Goal: Task Accomplishment & Management: Manage account settings

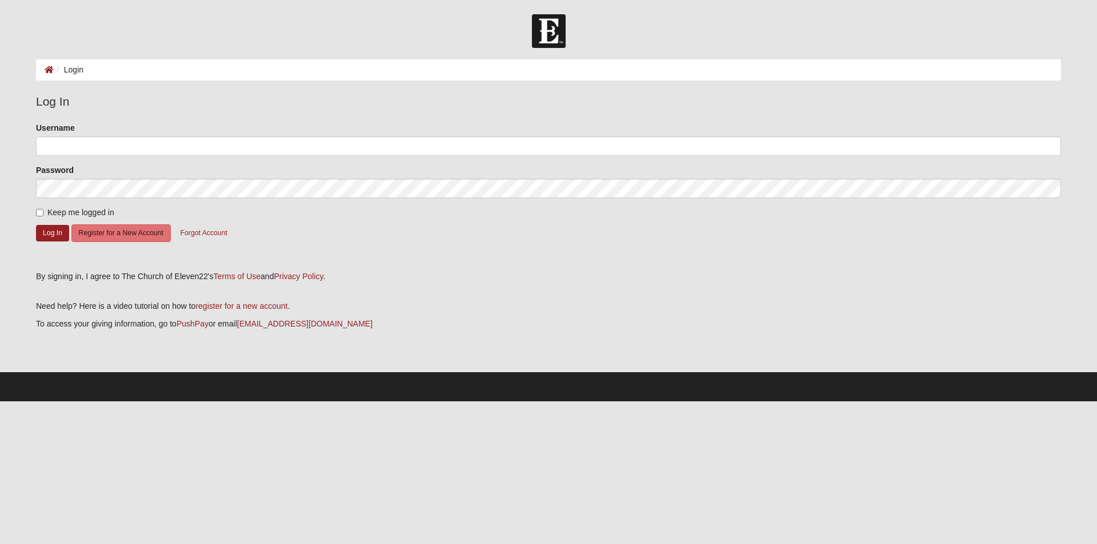
click at [226, 162] on form "Please correct the following: Username Password Keep me logged in Log In Regist…" at bounding box center [548, 192] width 1025 height 141
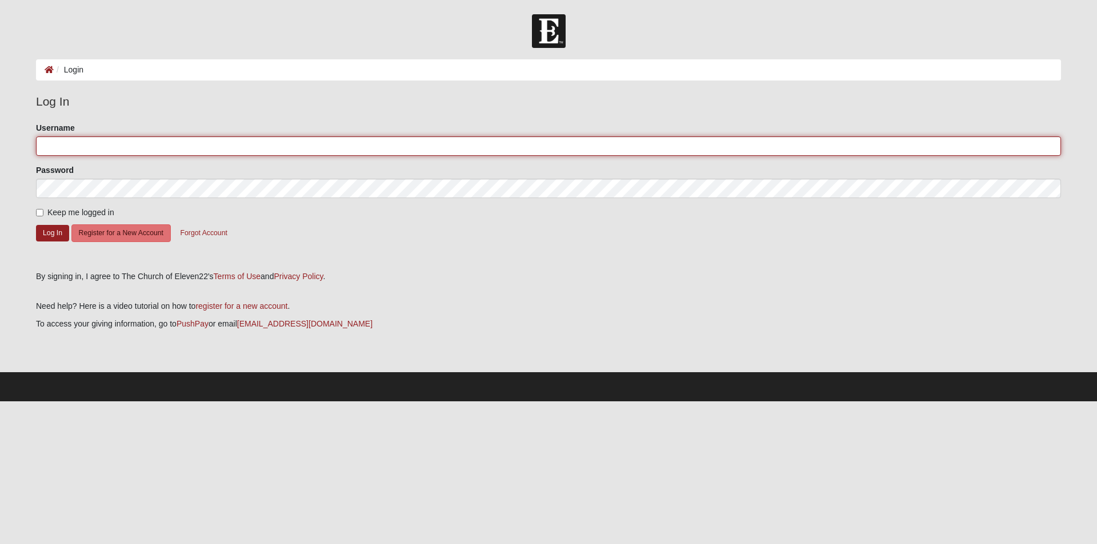
click at [230, 150] on input "Username" at bounding box center [548, 146] width 1025 height 19
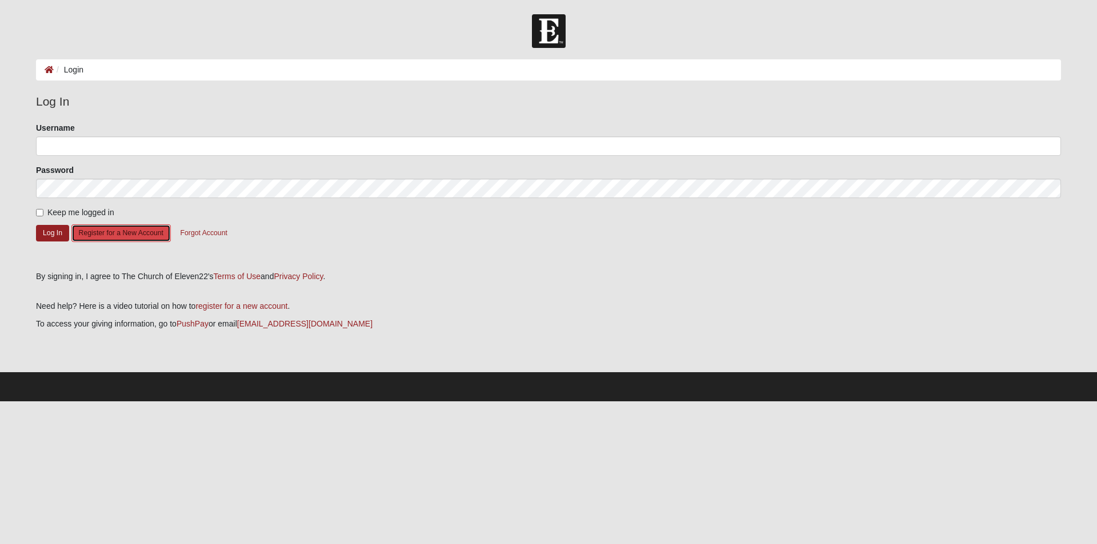
click at [139, 233] on button "Register for a New Account" at bounding box center [120, 234] width 99 height 18
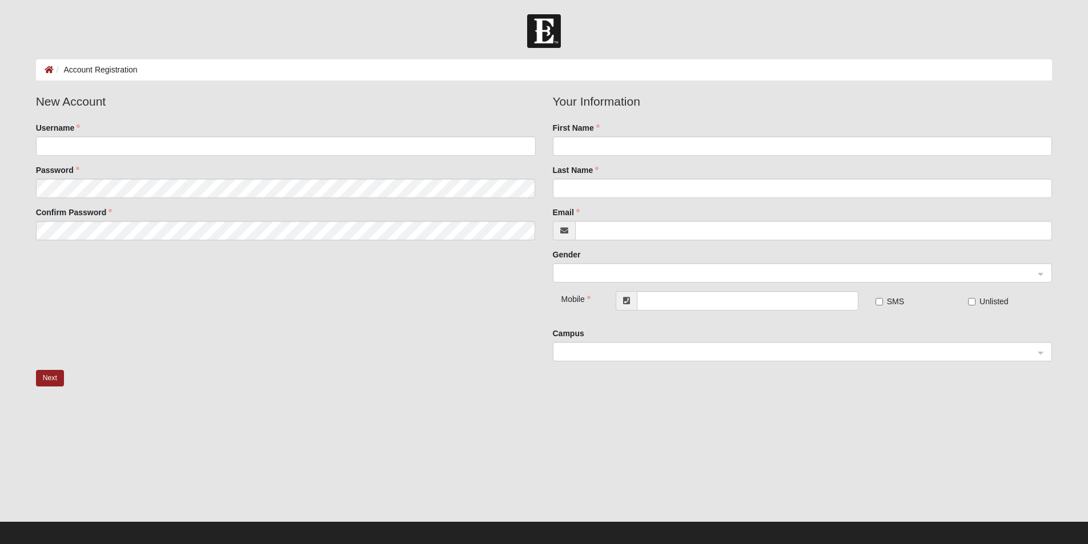
click at [531, 33] on img at bounding box center [544, 31] width 34 height 34
drag, startPoint x: 511, startPoint y: 27, endPoint x: 495, endPoint y: 23, distance: 16.5
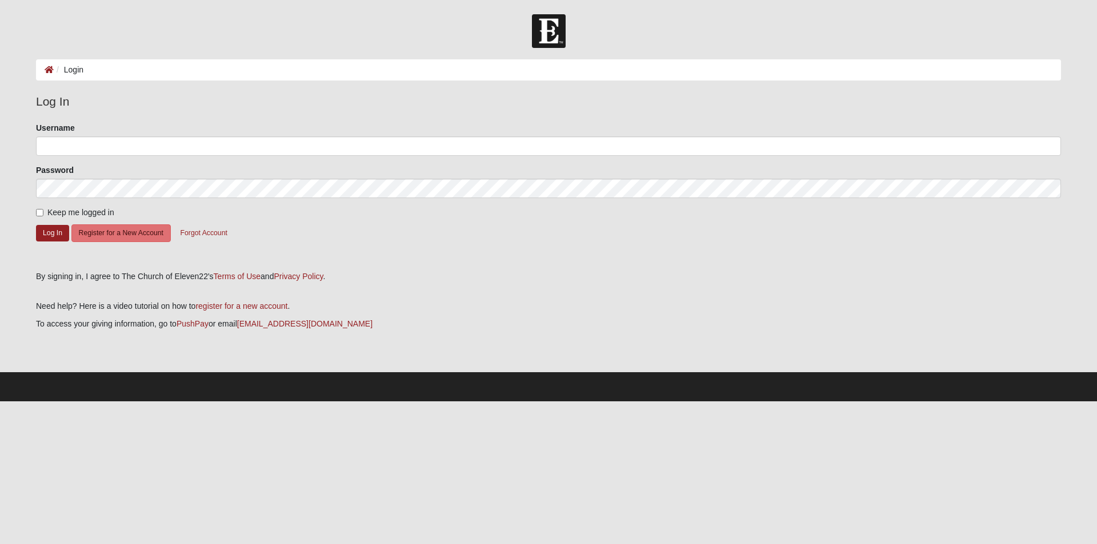
drag, startPoint x: 299, startPoint y: 61, endPoint x: 285, endPoint y: 67, distance: 15.9
click at [203, 327] on link "PushPay" at bounding box center [193, 323] width 32 height 9
click at [129, 231] on button "Register for a New Account" at bounding box center [120, 234] width 99 height 18
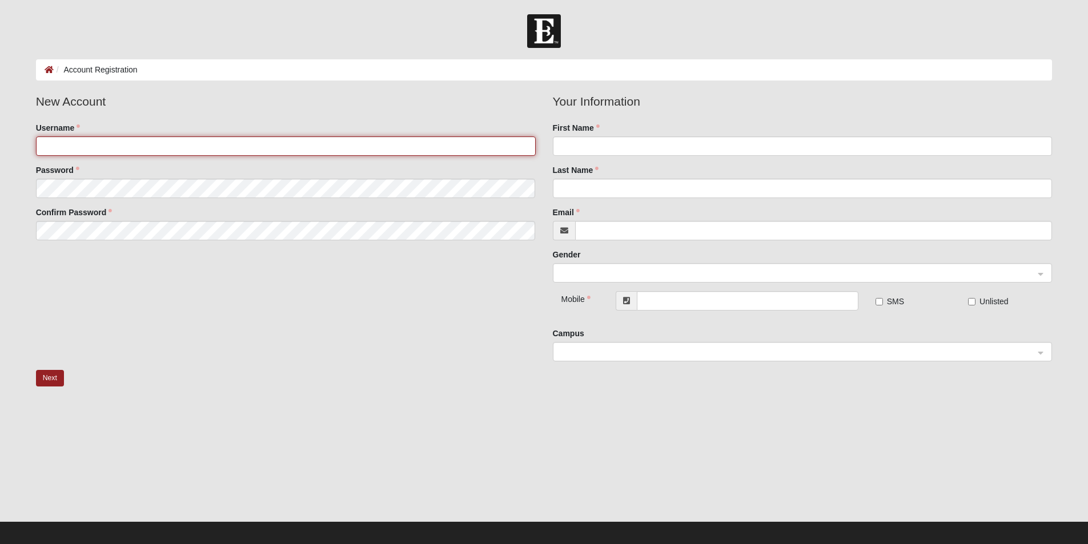
click at [178, 150] on input "Username" at bounding box center [286, 146] width 500 height 19
type input "romeocintron"
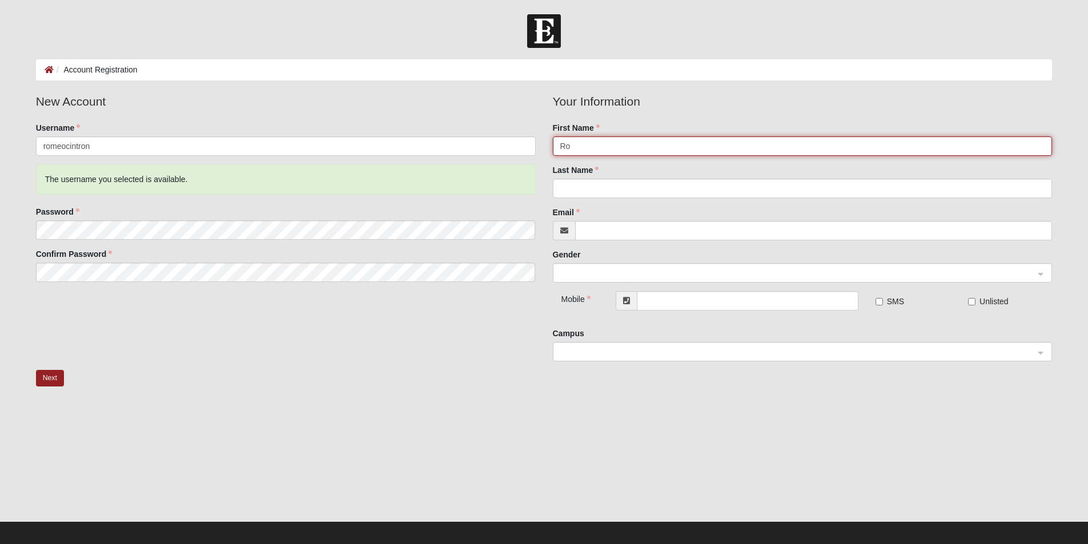
type input "Romeo"
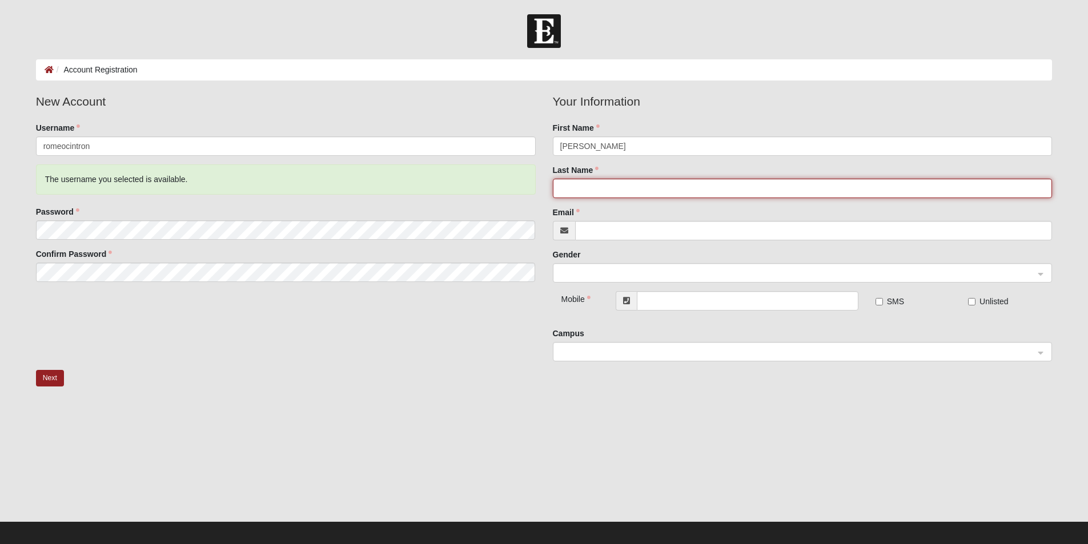
type input "Cintron"
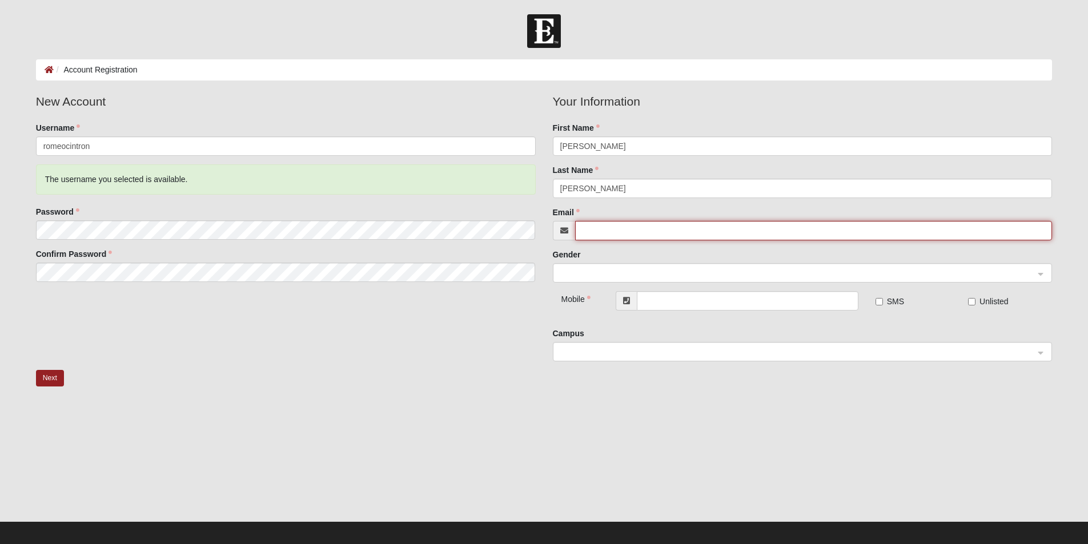
type input "romeoweems@yahoo.com"
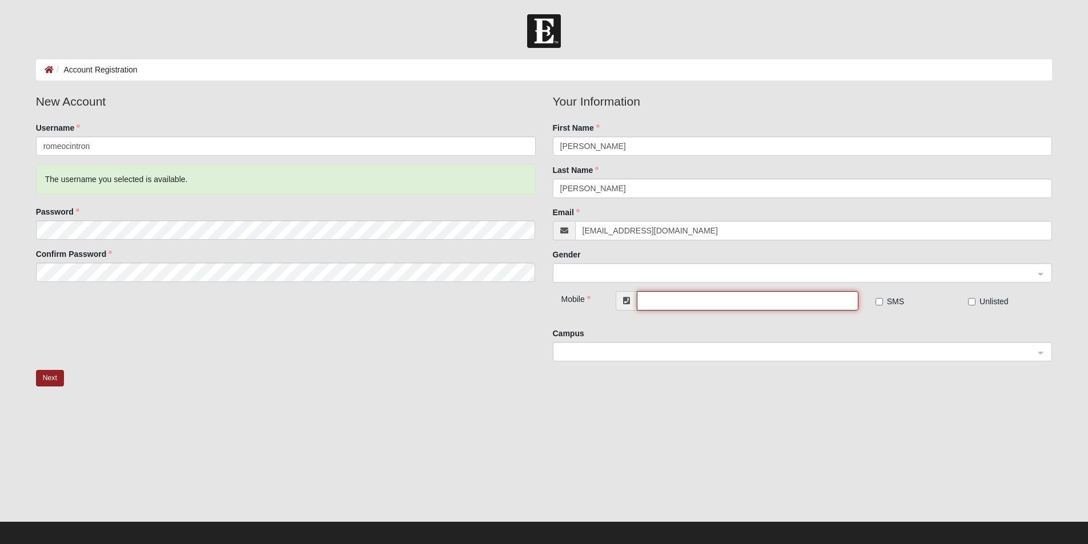
type input "(904) 568-2382"
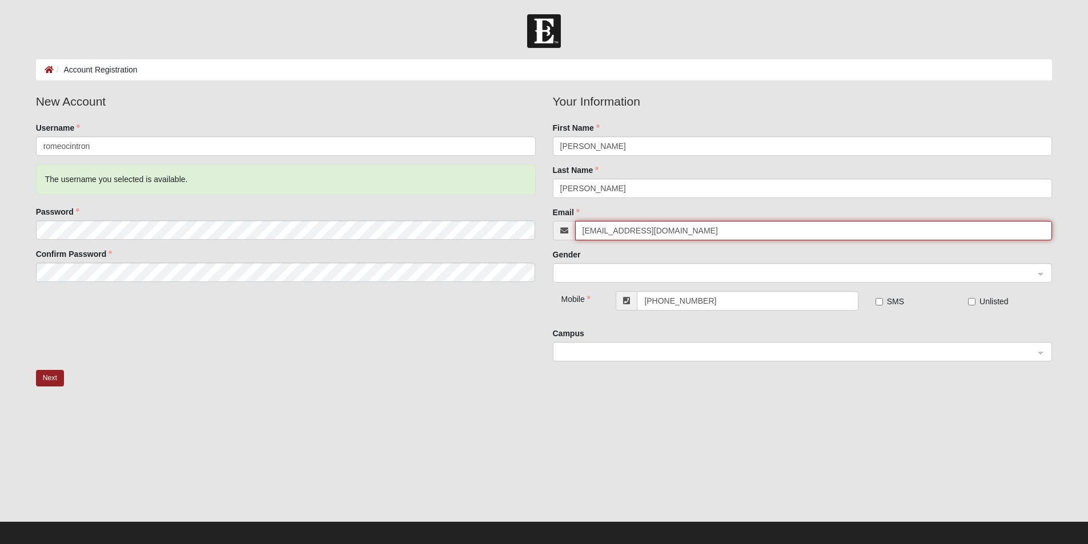
click at [720, 230] on input "romeoweems@yahoo.com" at bounding box center [814, 230] width 478 height 19
type input "cintronromeo@gmail.com"
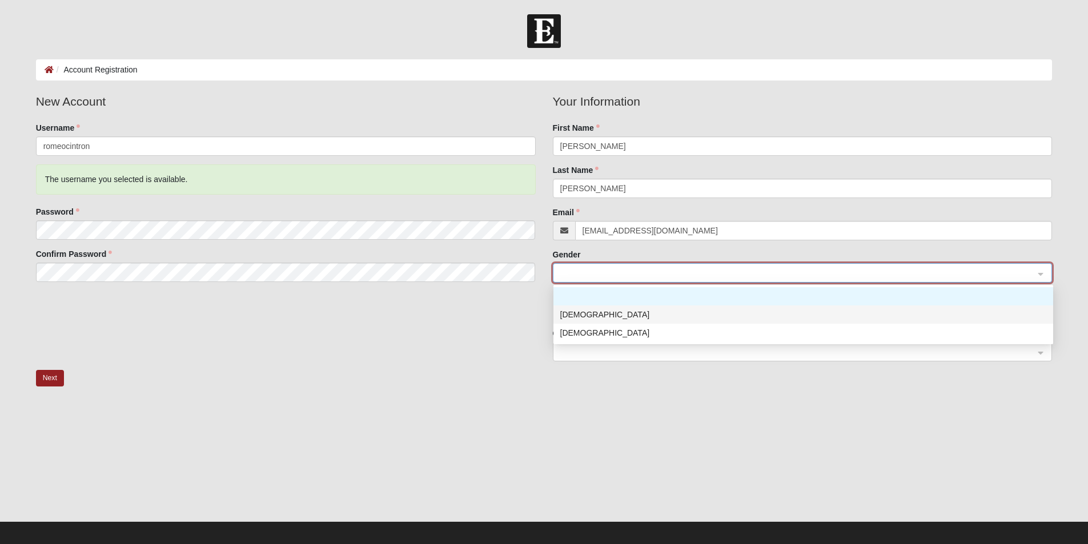
drag, startPoint x: 722, startPoint y: 309, endPoint x: 716, endPoint y: 313, distance: 7.3
click at [720, 310] on div "Male" at bounding box center [803, 315] width 486 height 13
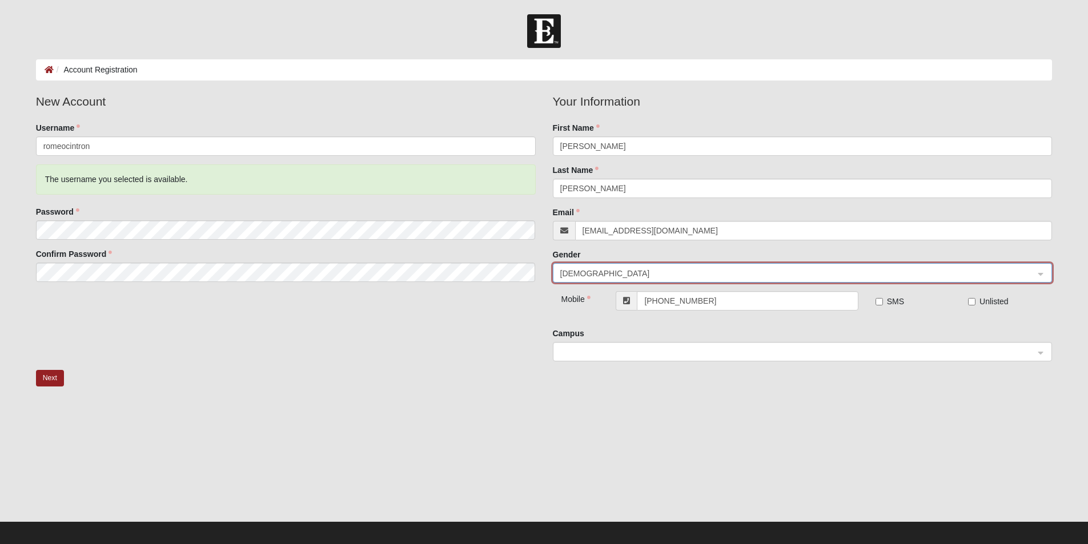
click at [828, 344] on input "search" at bounding box center [799, 351] width 478 height 17
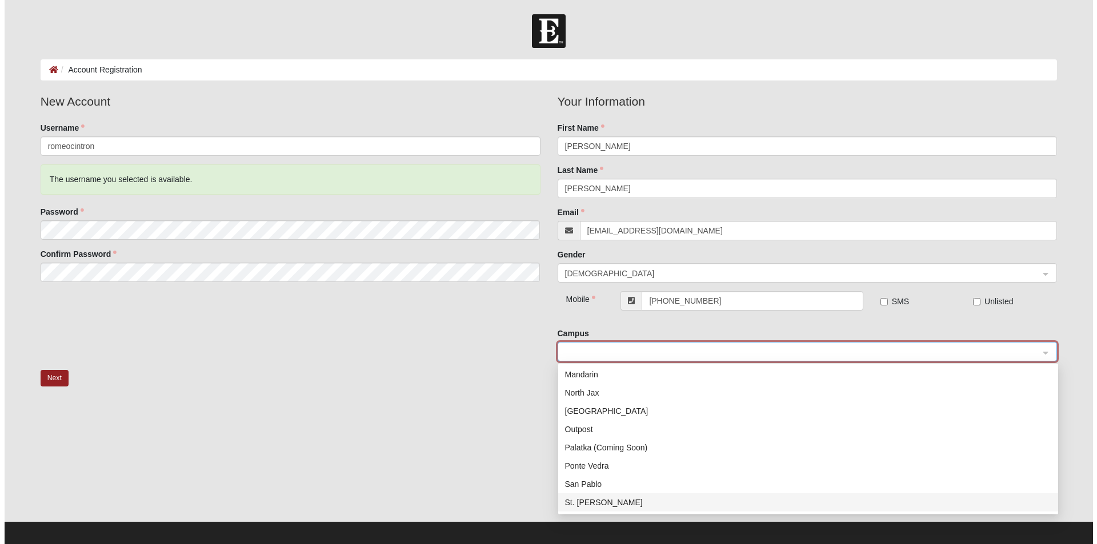
scroll to position [107, 0]
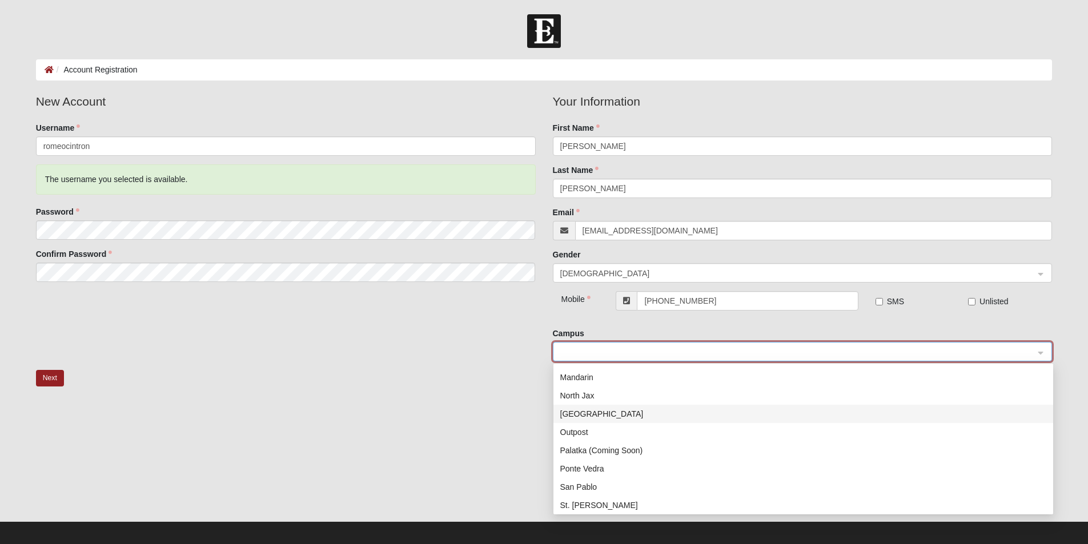
click at [616, 411] on div "Orange Park" at bounding box center [803, 414] width 486 height 13
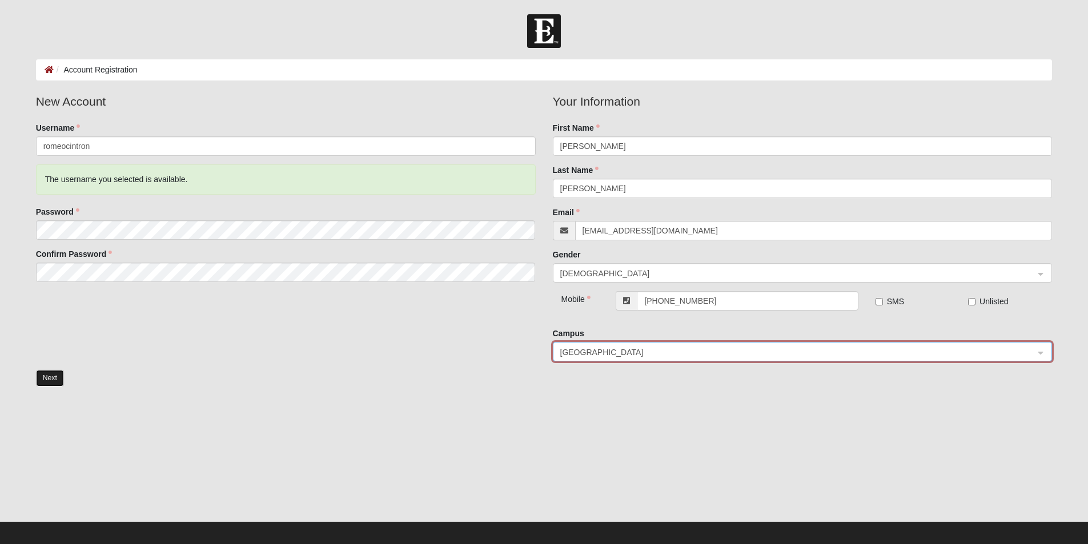
click at [52, 378] on button "Next" at bounding box center [50, 378] width 28 height 17
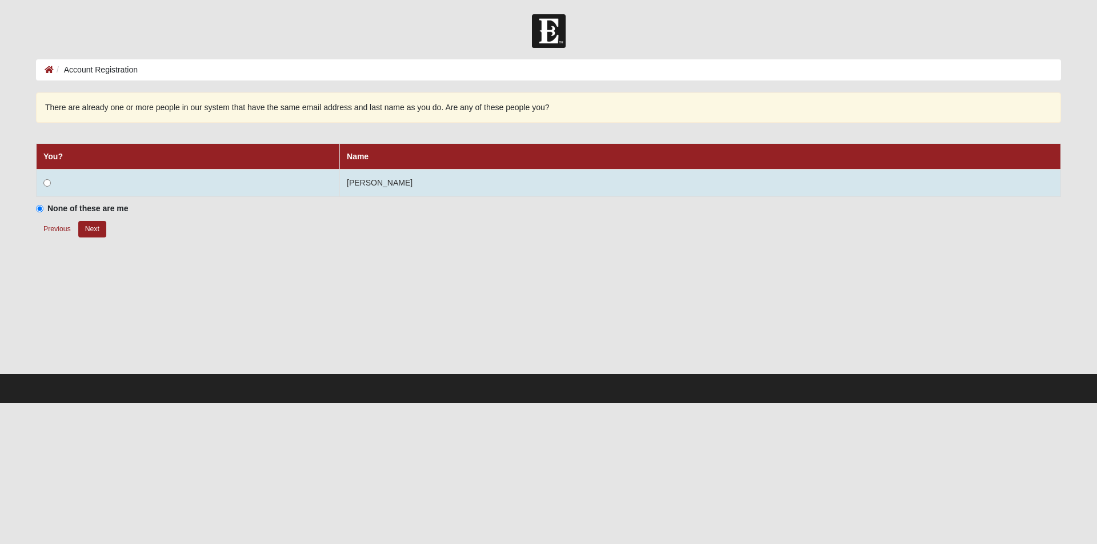
click at [61, 183] on td at bounding box center [188, 183] width 303 height 27
click at [47, 185] on input "radio" at bounding box center [46, 182] width 7 height 7
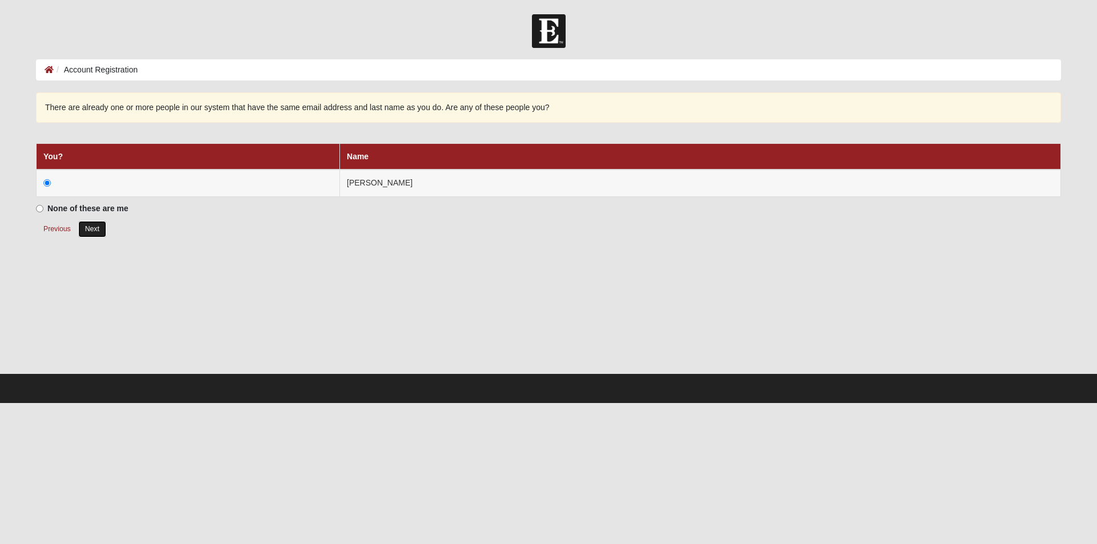
click at [98, 230] on button "Next" at bounding box center [92, 229] width 28 height 17
radio input "true"
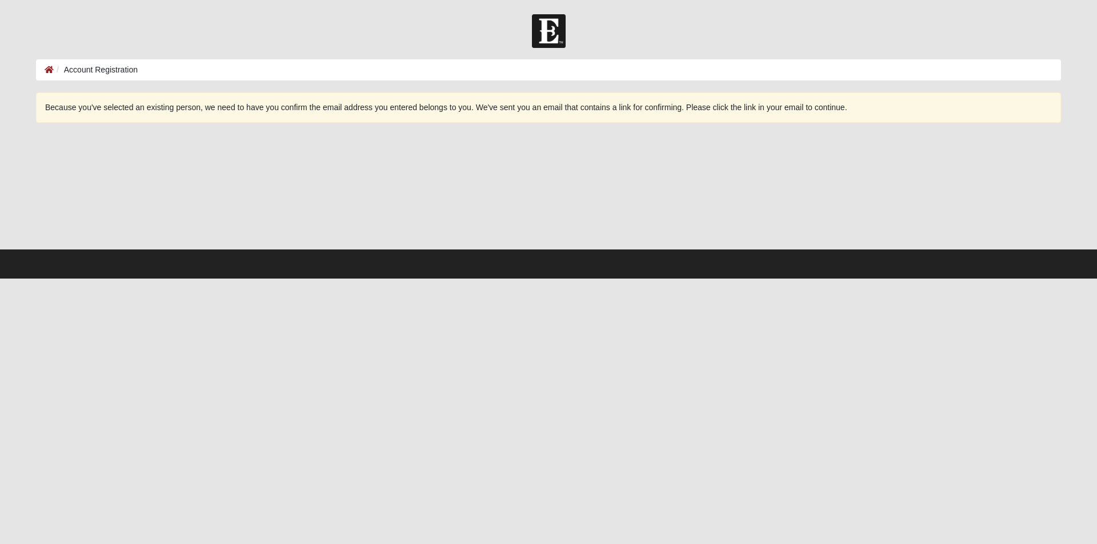
click at [544, 31] on img at bounding box center [549, 31] width 34 height 34
click at [142, 125] on div "Because you've selected an existing person, we need to have you confirm the ema…" at bounding box center [548, 171] width 1025 height 156
click at [48, 69] on icon at bounding box center [49, 70] width 9 height 8
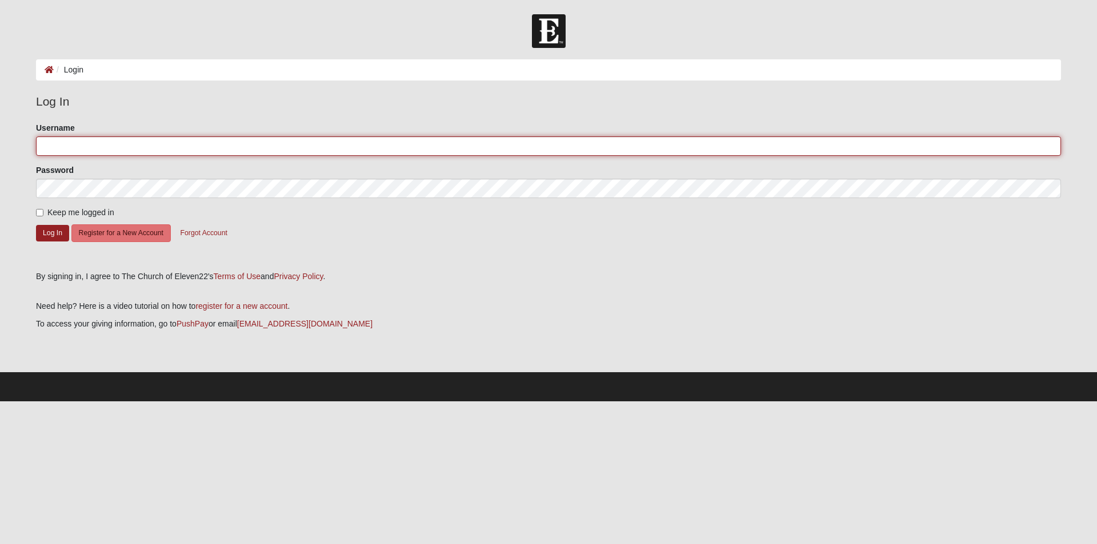
type input "romeocintron"
click at [260, 147] on input "romeocintron" at bounding box center [548, 146] width 1025 height 19
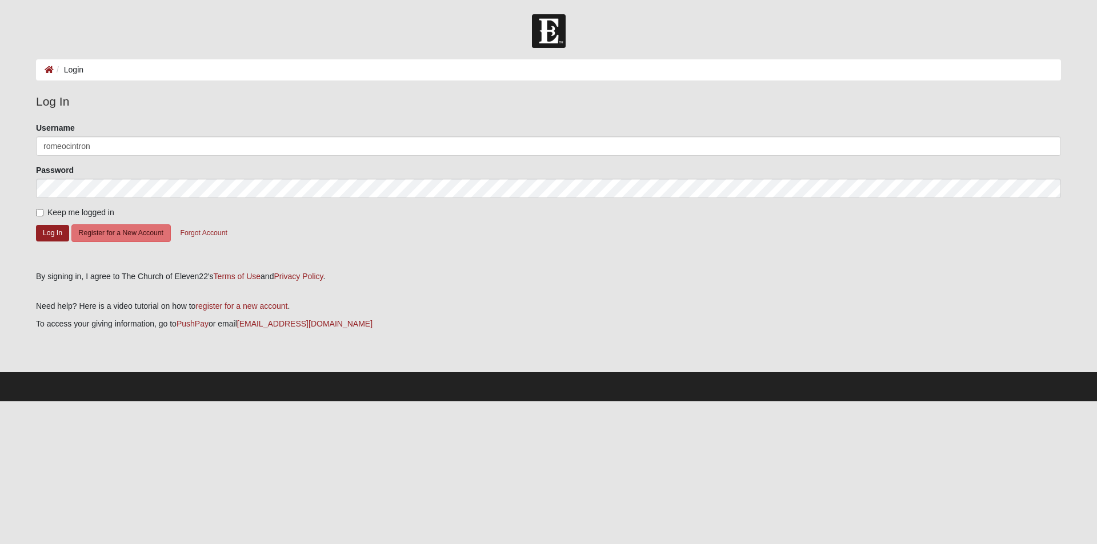
click at [80, 215] on span "Keep me logged in" at bounding box center [80, 212] width 67 height 9
click at [43, 215] on input "Keep me logged in" at bounding box center [39, 212] width 7 height 7
checkbox input "true"
click at [98, 231] on button "Register for a New Account" at bounding box center [120, 234] width 99 height 18
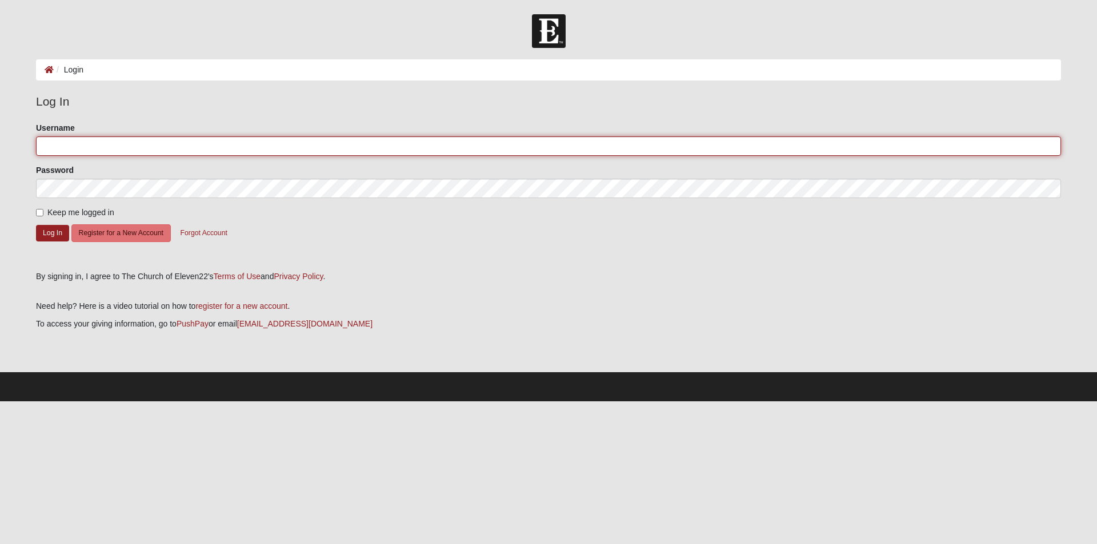
type input "romeocintron"
click at [87, 149] on input "romeocintron" at bounding box center [548, 146] width 1025 height 19
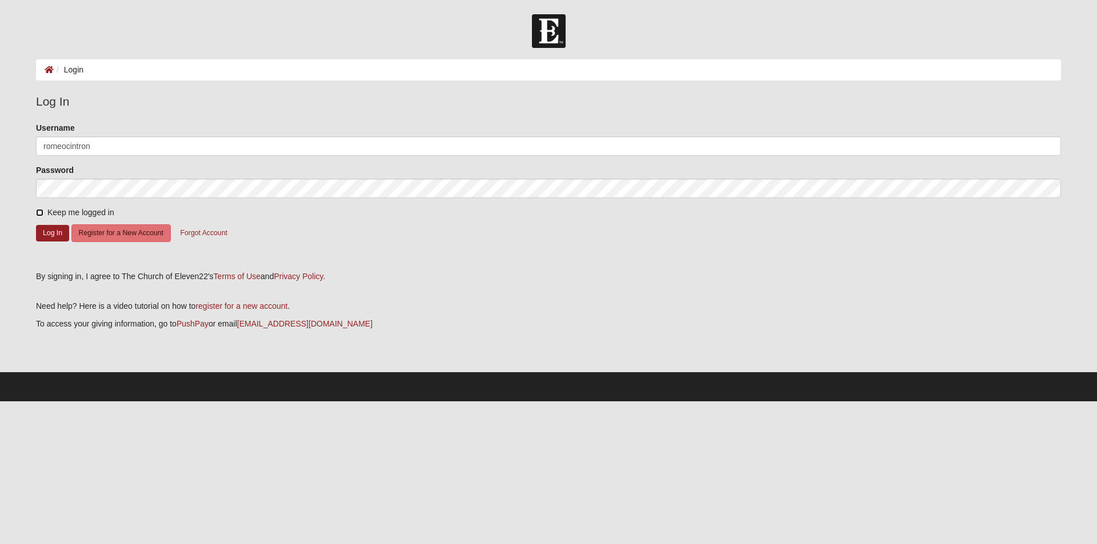
click at [40, 210] on input "Keep me logged in" at bounding box center [39, 212] width 7 height 7
checkbox input "true"
click at [46, 230] on button "Log In" at bounding box center [52, 233] width 33 height 17
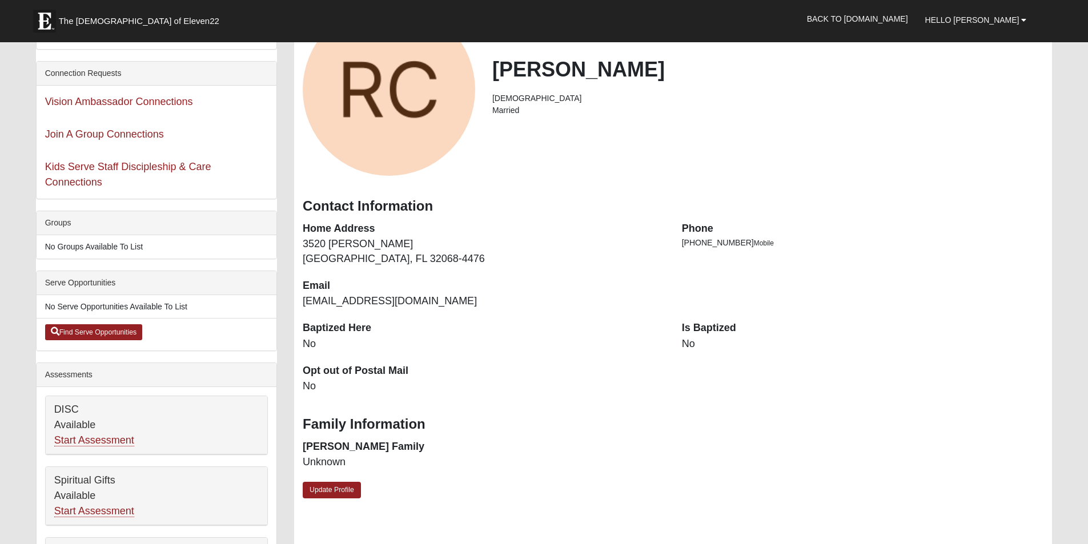
scroll to position [57, 0]
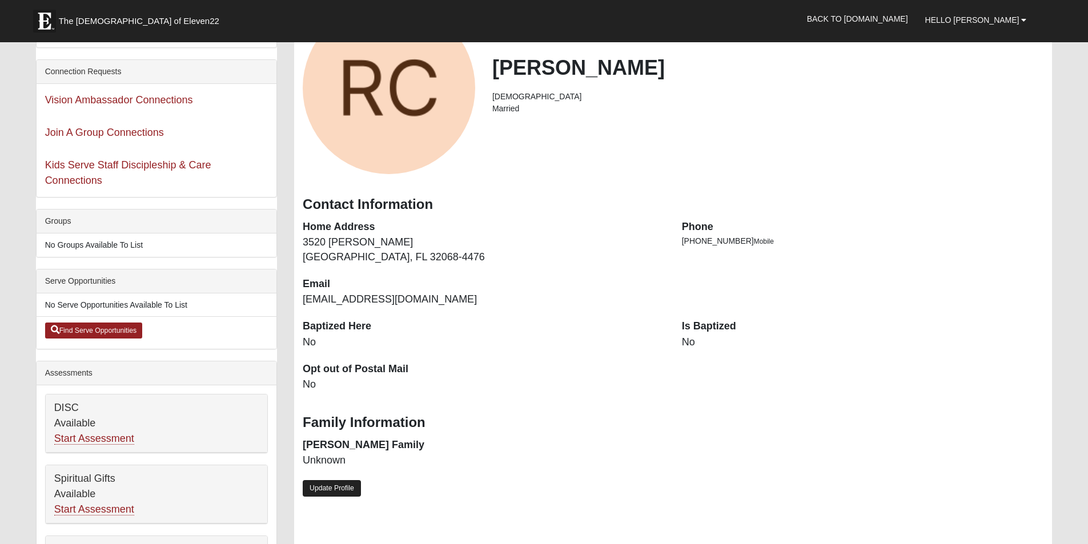
click at [345, 493] on link "Update Profile" at bounding box center [332, 488] width 58 height 17
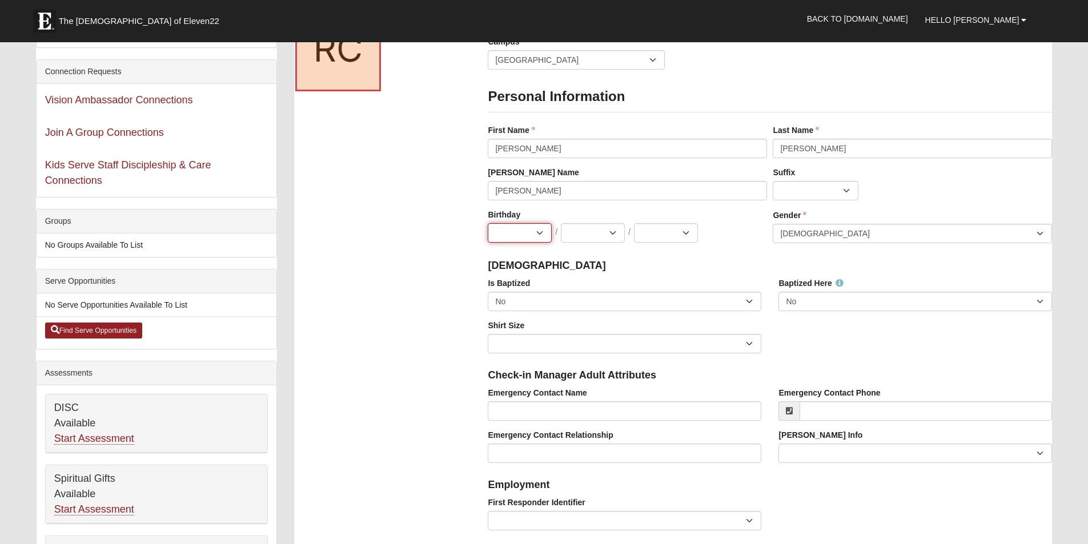
click at [542, 236] on select "Jan Feb Mar Apr May Jun [DATE] Aug Sep Oct Nov Dec" at bounding box center [520, 232] width 64 height 19
select select "2"
click at [488, 223] on select "Jan Feb Mar Apr May Jun Jul Aug Sep Oct Nov Dec" at bounding box center [520, 232] width 64 height 19
click at [580, 236] on select "1 2 3 4 5 6 7 8 9 10 11 12 13 14 15 16 17 18 19 20 21 22 23 24 25 26 27 28 29 3…" at bounding box center [593, 232] width 64 height 19
select select "12"
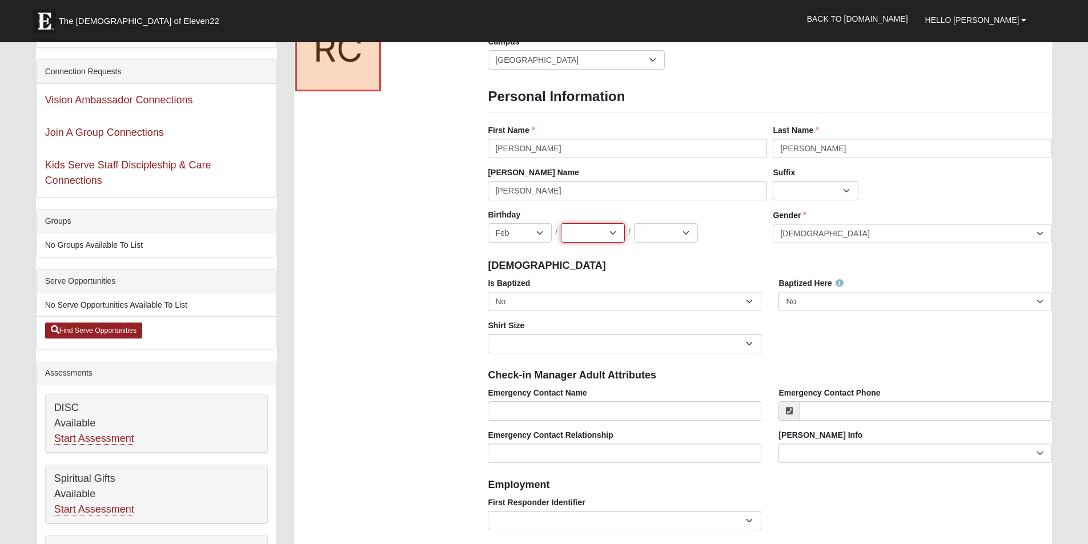
click at [561, 223] on select "1 2 3 4 5 6 7 8 9 10 11 12 13 14 15 16 17 18 19 20 21 22 23 24 25 26 27 28 29 3…" at bounding box center [593, 232] width 64 height 19
click at [645, 231] on select "2025 2024 2023 2022 2021 2020 2019 2018 2017 2016 2015 2014 2013 2012 2011 2010…" at bounding box center [666, 232] width 64 height 19
select select "1998"
click at [634, 223] on select "2025 2024 2023 2022 2021 2020 2019 2018 2017 2016 2015 2014 2013 2012 2011 2010…" at bounding box center [666, 232] width 64 height 19
click at [800, 299] on select "No Yes" at bounding box center [916, 301] width 274 height 19
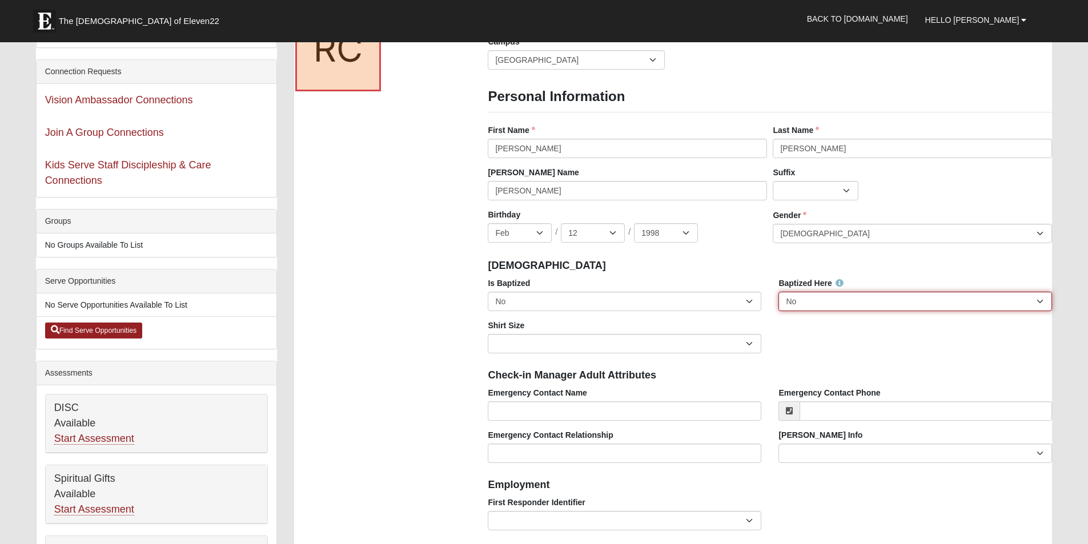
click at [779, 292] on select "No Yes" at bounding box center [916, 301] width 274 height 19
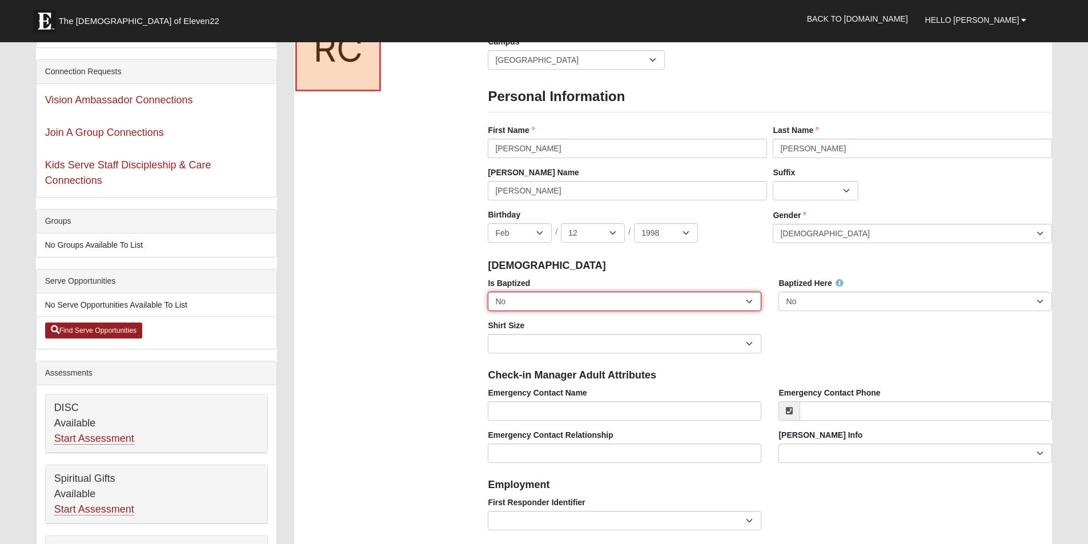
click at [742, 305] on select "No Yes" at bounding box center [625, 301] width 274 height 19
select select "True"
click at [488, 292] on select "No Yes" at bounding box center [625, 301] width 274 height 19
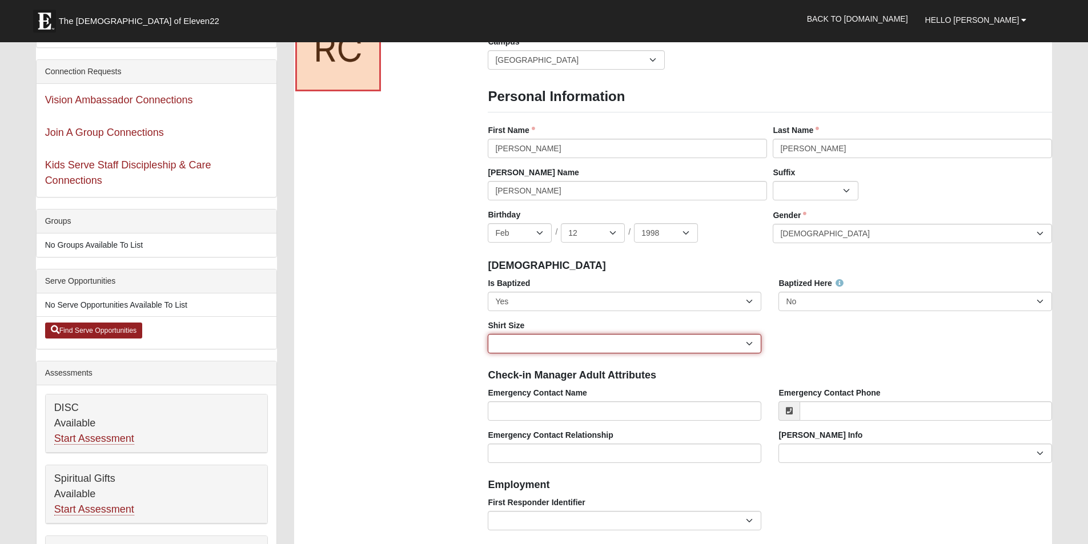
click at [716, 347] on select "Adult Small Adult Medium Adult Large Adult XL Adult XXL Adult 3XL Adult 4XL You…" at bounding box center [625, 343] width 274 height 19
select select "Adult XL"
click at [488, 334] on select "Adult Small Adult Medium Adult Large Adult XL Adult XXL Adult 3XL Adult 4XL You…" at bounding box center [625, 343] width 274 height 19
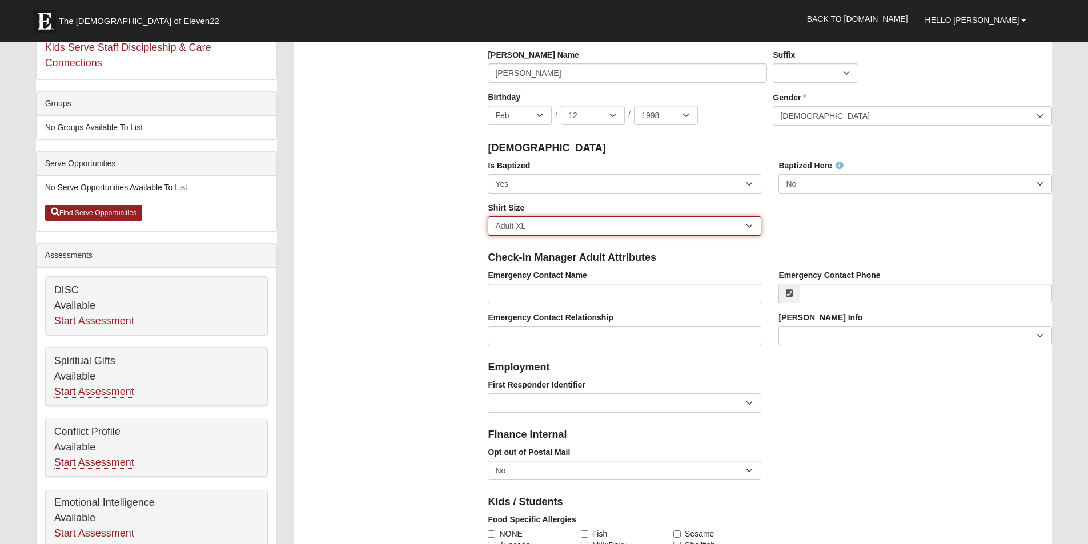
scroll to position [229, 0]
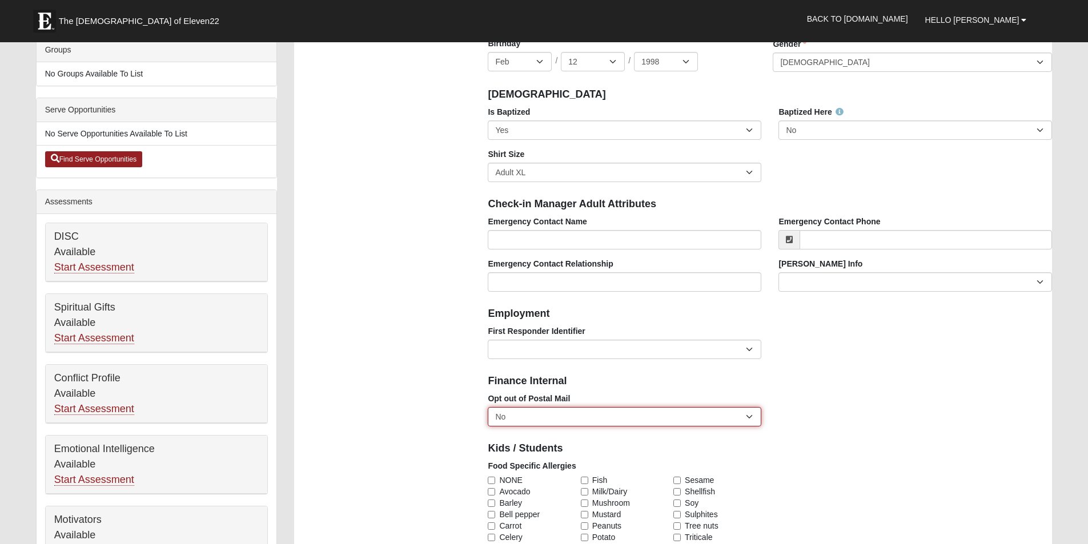
click at [700, 416] on select "No Yes" at bounding box center [625, 416] width 274 height 19
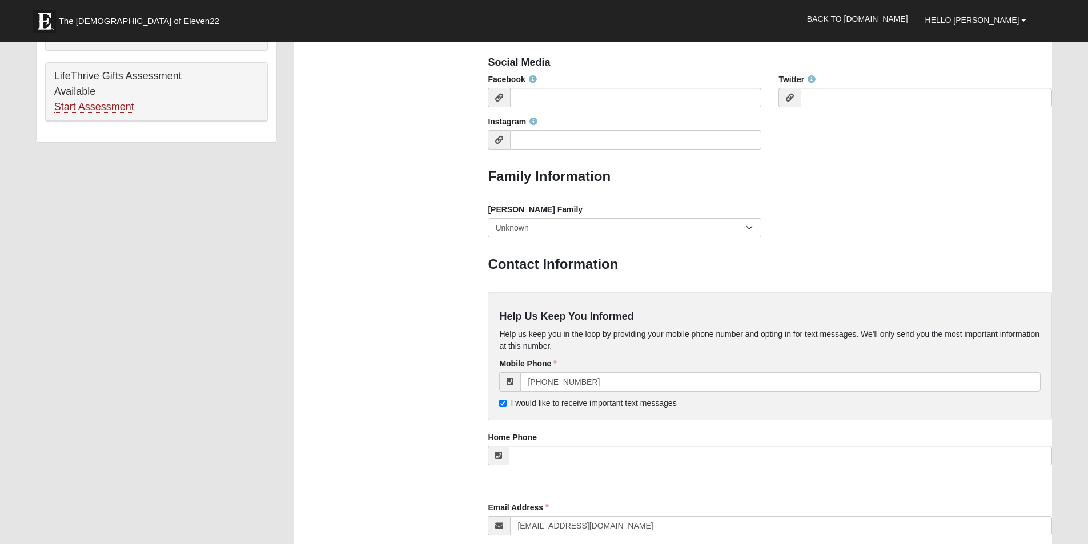
scroll to position [743, 0]
click at [528, 234] on select "Yes, we are a current foster family No, we are a former foster family No, we ha…" at bounding box center [625, 228] width 274 height 19
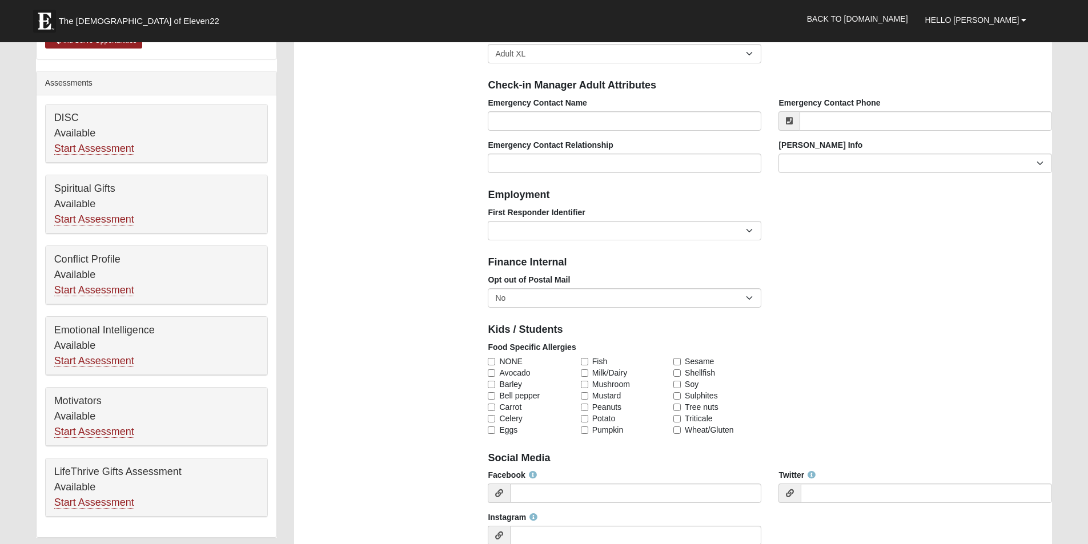
scroll to position [343, 0]
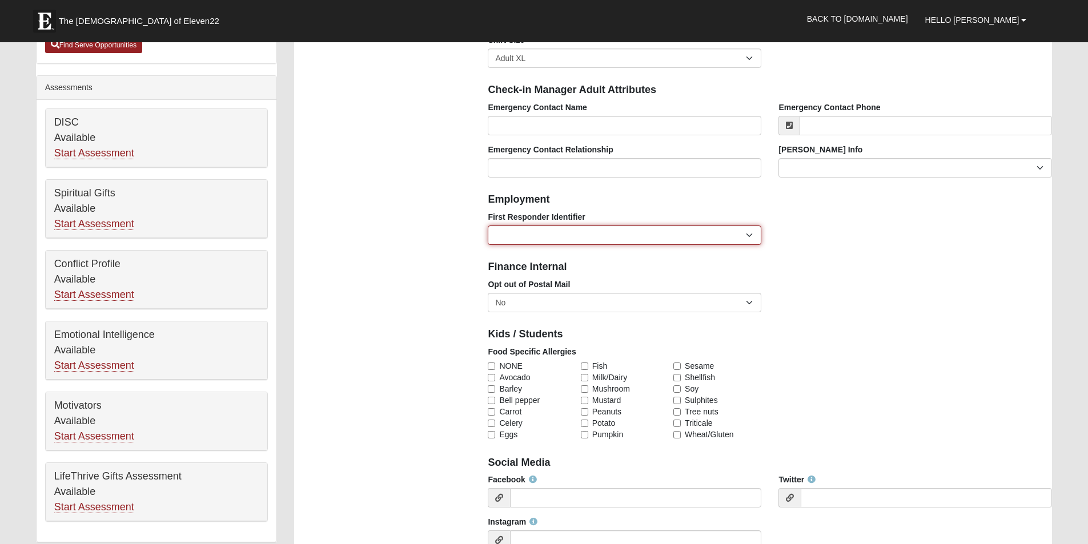
click at [575, 235] on select "EMT | Paramedic | Medical Firefighter | Fire Department Police Officer | Sherif…" at bounding box center [625, 235] width 274 height 19
select select "2463"
click at [488, 226] on select "EMT | Paramedic | Medical Firefighter | Fire Department Police Officer | Sherif…" at bounding box center [625, 235] width 274 height 19
click at [594, 237] on select "EMT | Paramedic | Medical Firefighter | Fire Department Police Officer | Sherif…" at bounding box center [625, 235] width 274 height 19
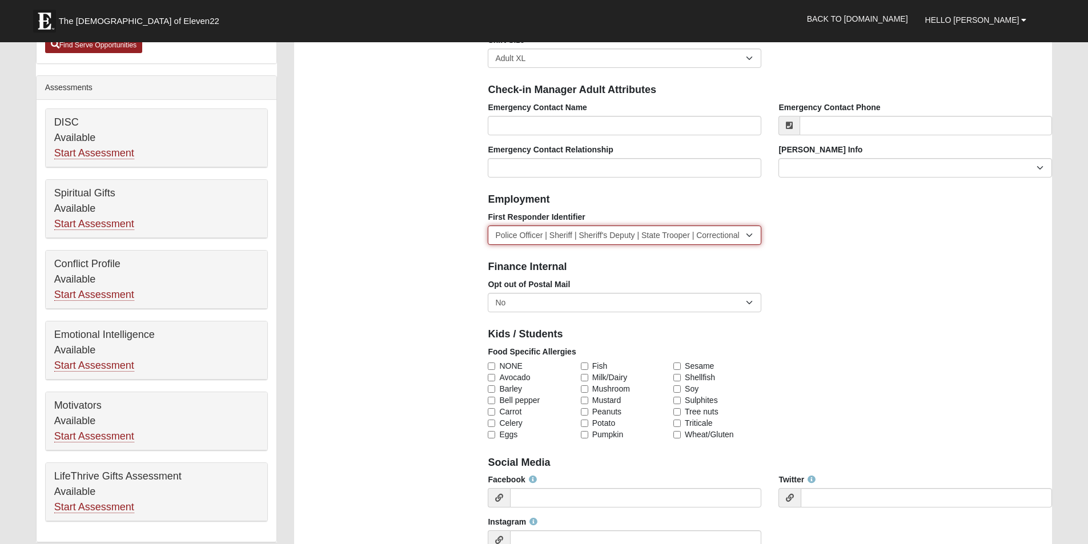
click at [594, 237] on select "EMT | Paramedic | Medical Firefighter | Fire Department Police Officer | Sherif…" at bounding box center [625, 235] width 274 height 19
click at [488, 226] on select "EMT | Paramedic | Medical Firefighter | Fire Department Police Officer | Sherif…" at bounding box center [625, 235] width 274 height 19
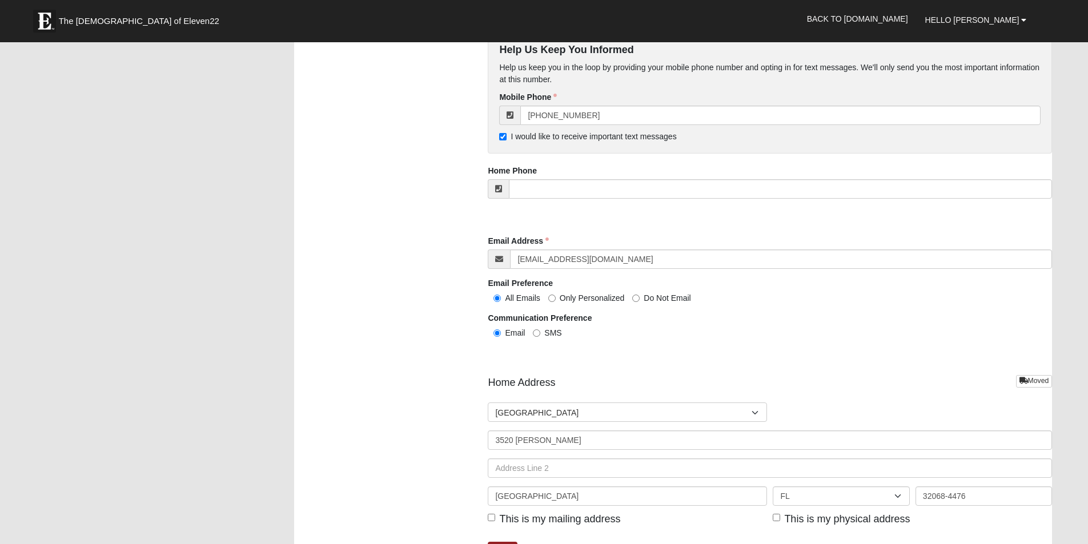
scroll to position [1143, 0]
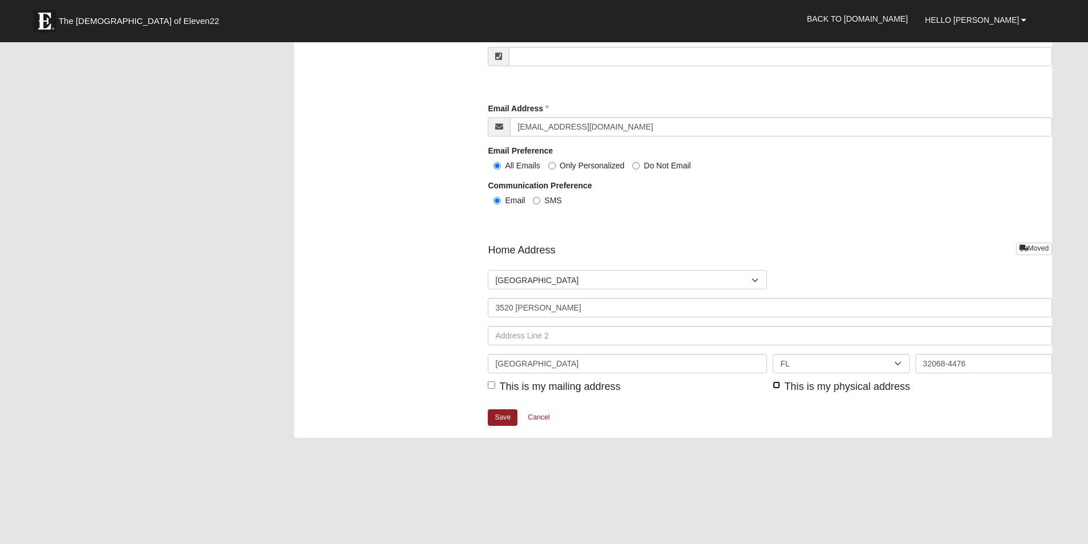
click at [780, 386] on input "This is my physical address" at bounding box center [776, 385] width 7 height 7
checkbox input "true"
click at [545, 382] on span "This is my mailing address" at bounding box center [559, 386] width 121 height 11
click at [495, 382] on input "This is my mailing address" at bounding box center [491, 385] width 7 height 7
checkbox input "true"
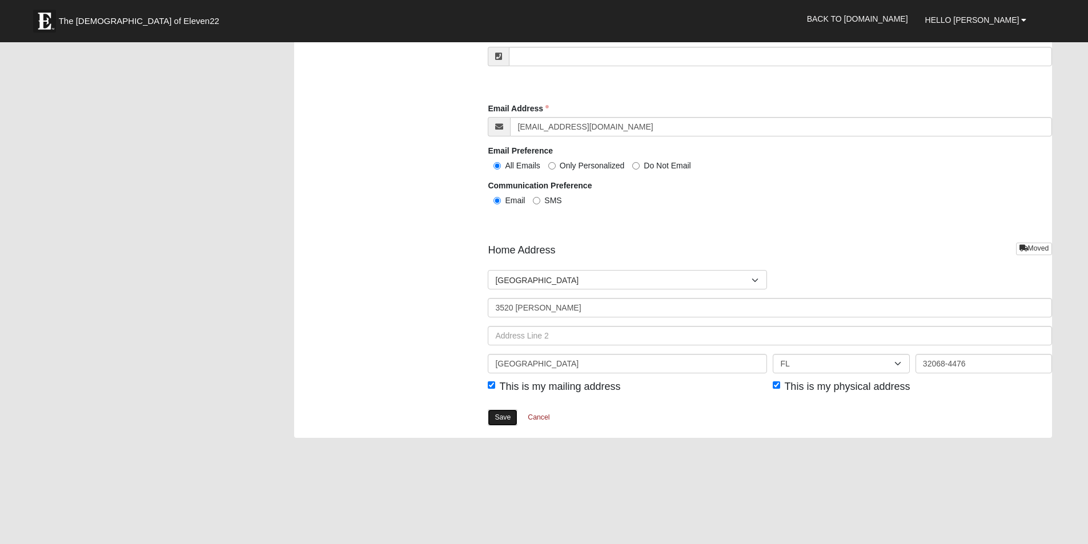
click at [498, 422] on link "Save" at bounding box center [503, 418] width 30 height 17
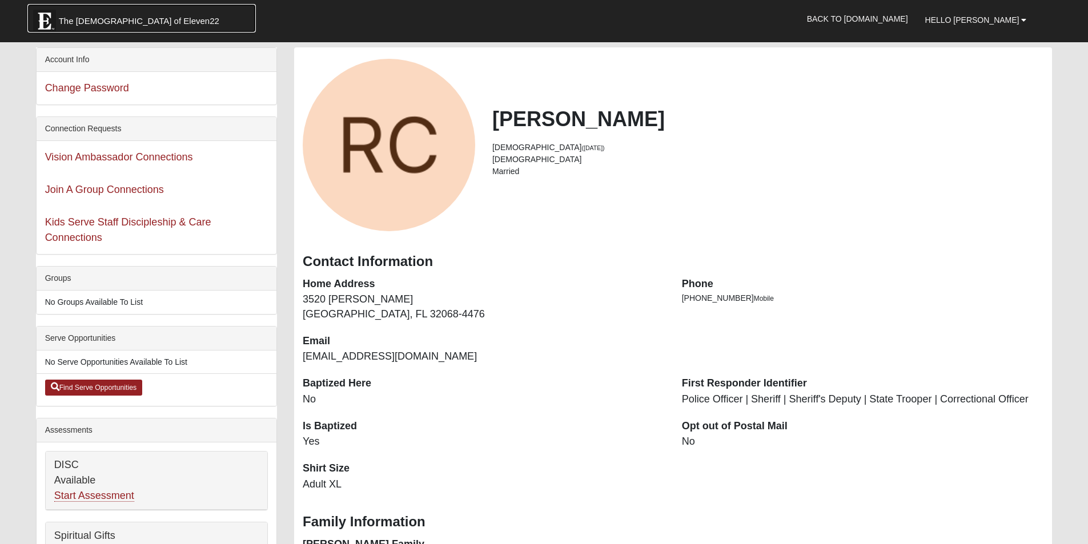
click at [98, 25] on span "The [DEMOGRAPHIC_DATA] of Eleven22" at bounding box center [139, 20] width 161 height 11
click at [967, 17] on span "Hello [PERSON_NAME]" at bounding box center [973, 19] width 94 height 9
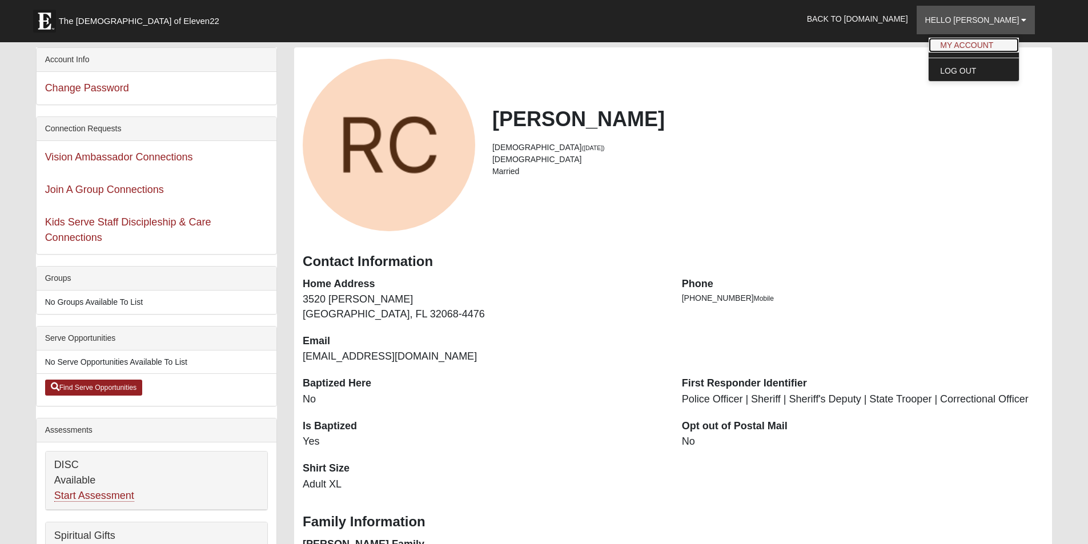
click at [980, 40] on link "My Account" at bounding box center [974, 45] width 90 height 15
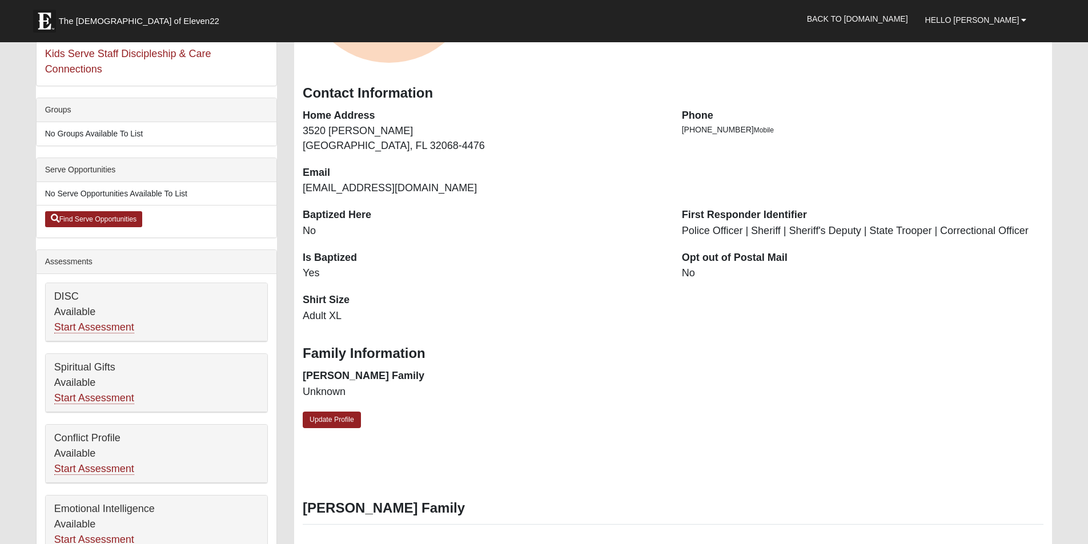
scroll to position [171, 0]
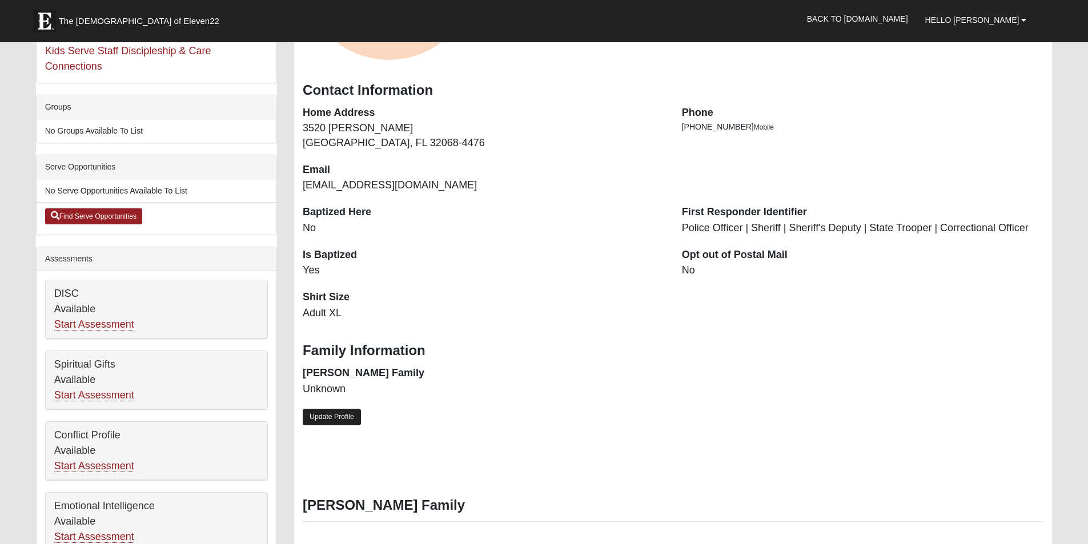
click at [343, 419] on link "Update Profile" at bounding box center [332, 417] width 58 height 17
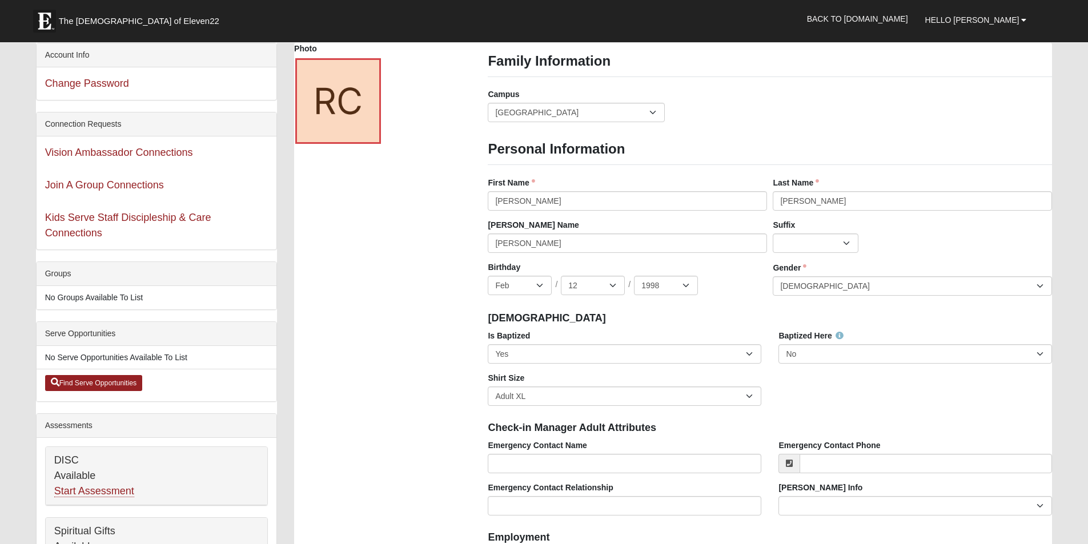
scroll to position [0, 0]
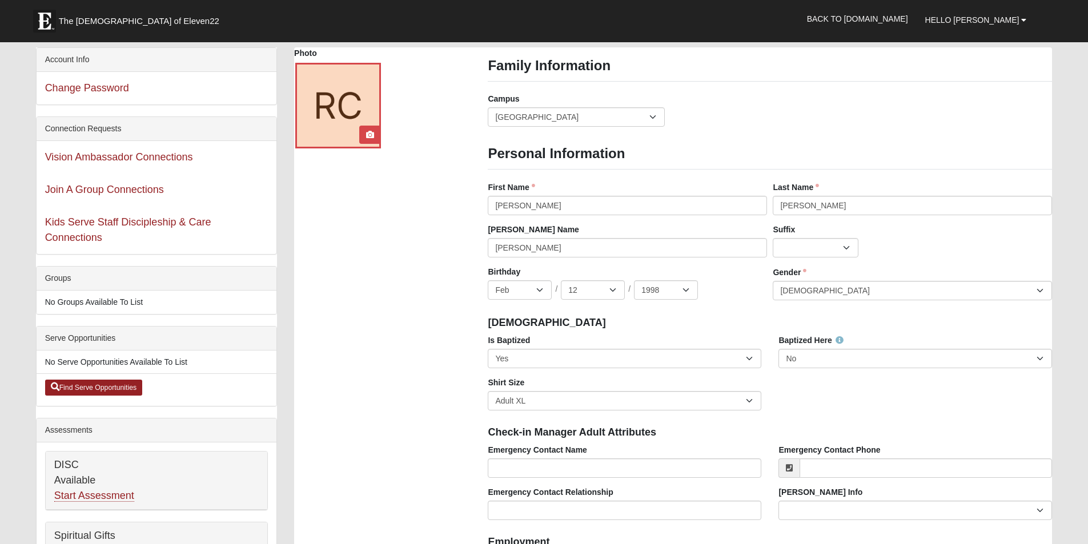
click at [356, 108] on div at bounding box center [338, 106] width 86 height 86
click at [370, 136] on icon at bounding box center [370, 135] width 8 height 8
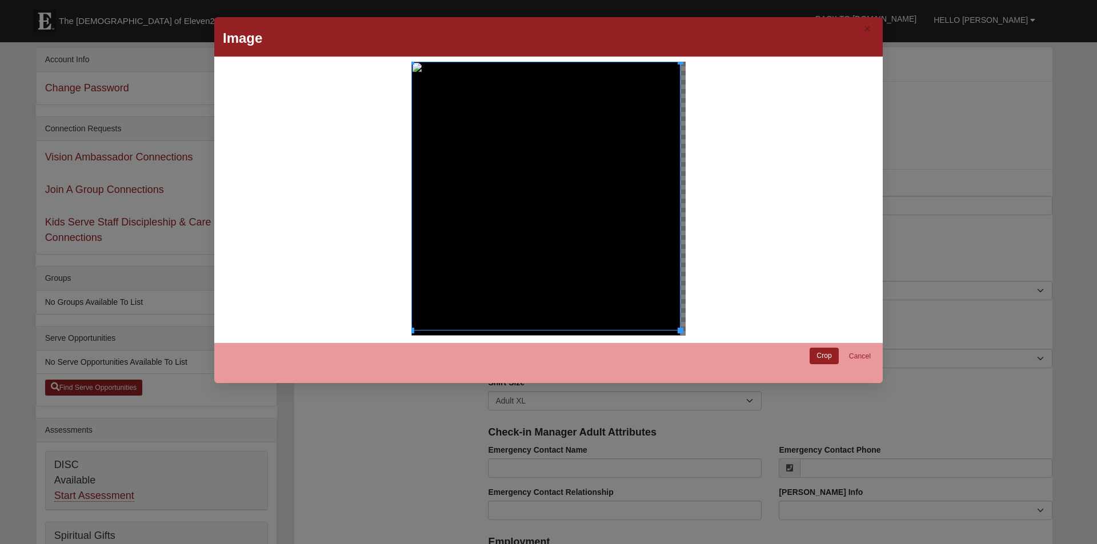
drag, startPoint x: 674, startPoint y: 333, endPoint x: 682, endPoint y: 320, distance: 15.1
click at [682, 320] on div at bounding box center [548, 199] width 655 height 274
drag, startPoint x: 676, startPoint y: 328, endPoint x: 674, endPoint y: 323, distance: 5.9
click at [674, 323] on div at bounding box center [544, 195] width 267 height 267
click at [818, 358] on link "Crop" at bounding box center [824, 356] width 29 height 17
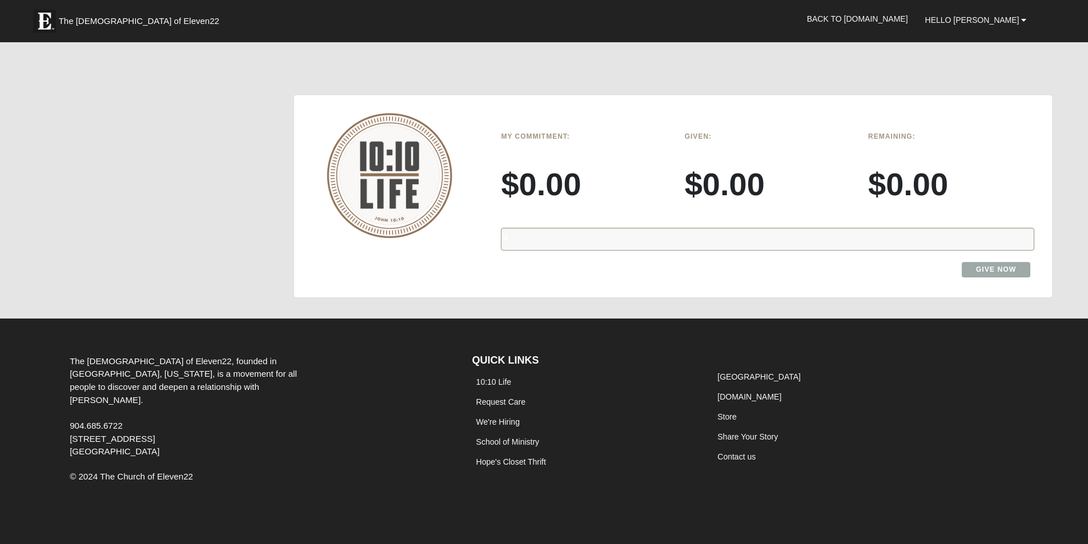
scroll to position [1330, 0]
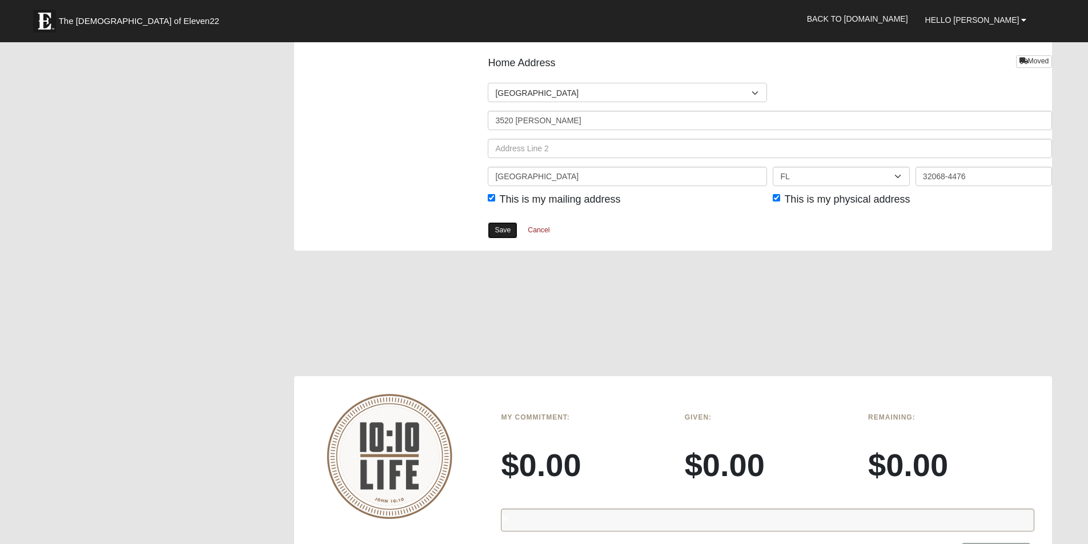
click at [497, 231] on link "Save" at bounding box center [503, 230] width 30 height 17
